Goal: Information Seeking & Learning: Learn about a topic

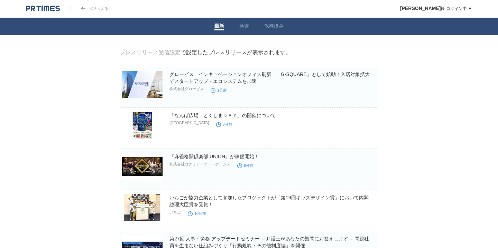
click at [79, 5] on div "TOPへ戻る" at bounding box center [89, 8] width 38 height 17
click at [106, 8] on link "TOPへ戻る" at bounding box center [89, 8] width 38 height 5
click at [246, 27] on link "検索" at bounding box center [244, 26] width 10 height 7
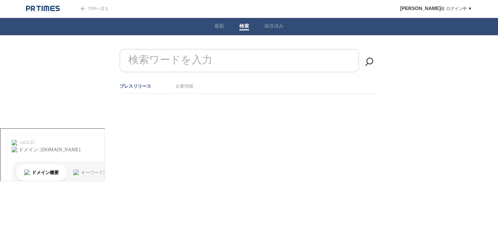
click at [221, 65] on input "検索ワードを入力" at bounding box center [239, 60] width 239 height 23
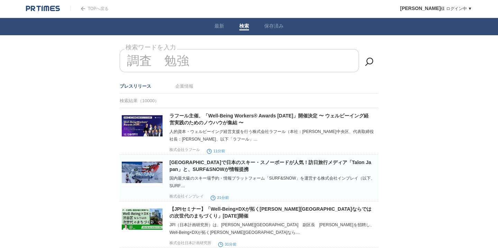
type input "調査　勉強"
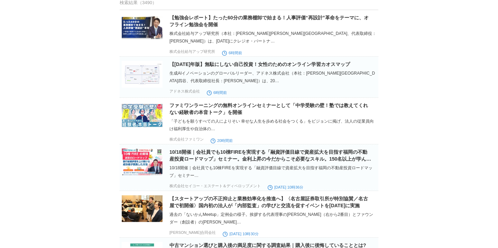
scroll to position [102, 0]
